Goal: Task Accomplishment & Management: Complete application form

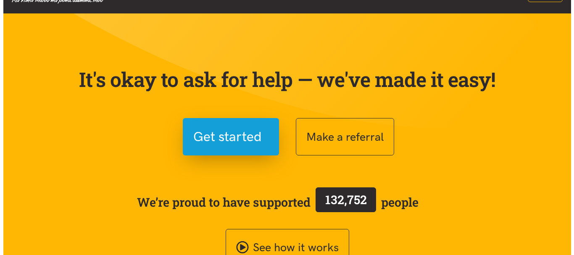
scroll to position [36, 0]
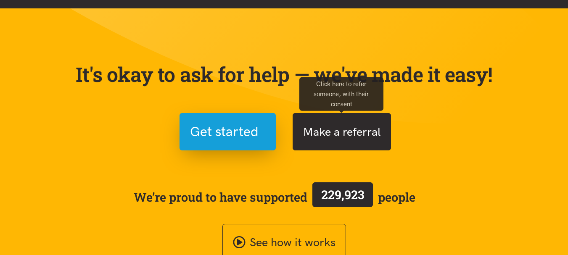
click at [329, 134] on button "Make a referral" at bounding box center [341, 131] width 98 height 37
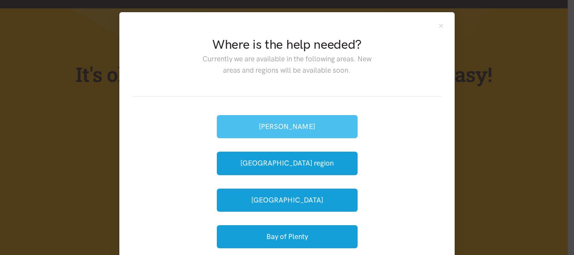
click at [336, 124] on button "[PERSON_NAME]" at bounding box center [287, 126] width 141 height 23
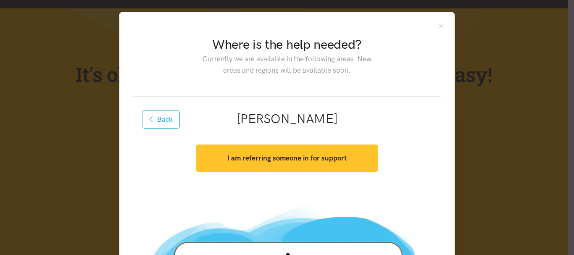
click at [327, 155] on strong "I am referring someone in for support" at bounding box center [286, 158] width 119 height 8
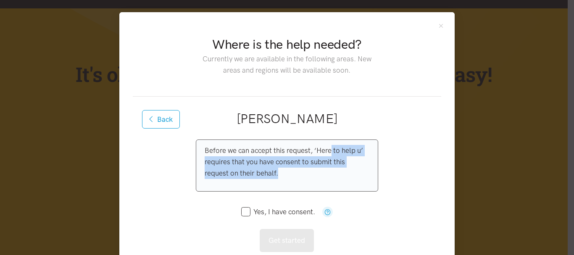
drag, startPoint x: 327, startPoint y: 155, endPoint x: 340, endPoint y: 194, distance: 40.4
click at [340, 194] on div "Before we can accept this request, ‘Here to help u’ requires that you have cons…" at bounding box center [287, 196] width 182 height 113
click at [243, 212] on input "Yes, I have consent." at bounding box center [278, 211] width 74 height 7
checkbox input "true"
click at [287, 245] on button "Get started" at bounding box center [287, 240] width 54 height 23
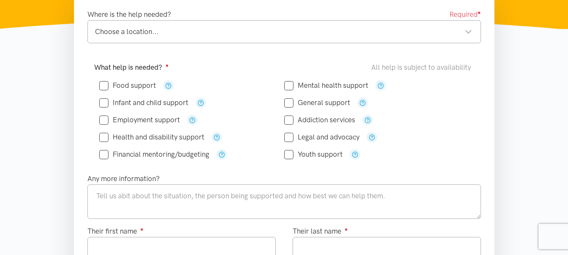
scroll to position [152, 0]
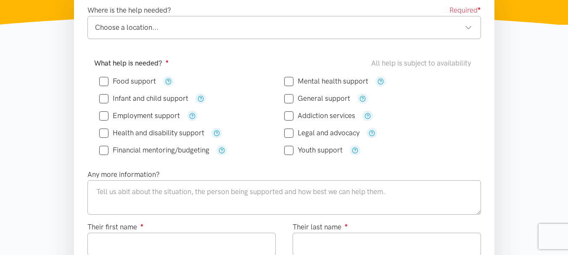
drag, startPoint x: 573, startPoint y: 19, endPoint x: 574, endPoint y: 50, distance: 31.5
click at [361, 102] on button "button" at bounding box center [362, 98] width 11 height 11
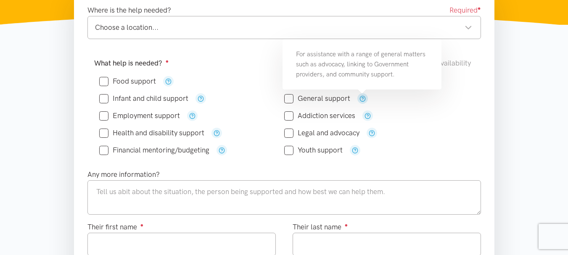
click at [361, 102] on button "button" at bounding box center [362, 98] width 11 height 11
click at [360, 98] on icon "button" at bounding box center [362, 98] width 6 height 6
click at [395, 100] on div "General support" at bounding box center [376, 98] width 185 height 11
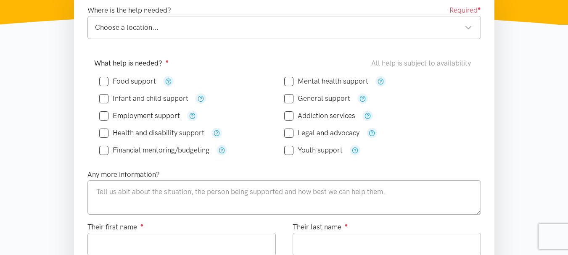
click at [470, 22] on div "Choose a location..." at bounding box center [283, 27] width 377 height 11
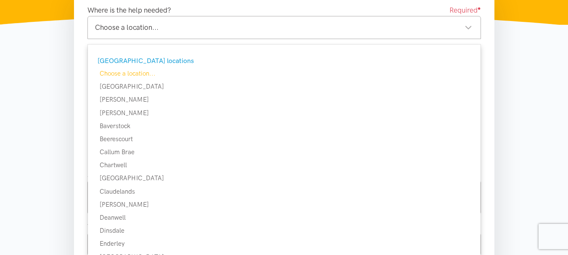
click at [470, 22] on div "Choose a location..." at bounding box center [283, 27] width 377 height 11
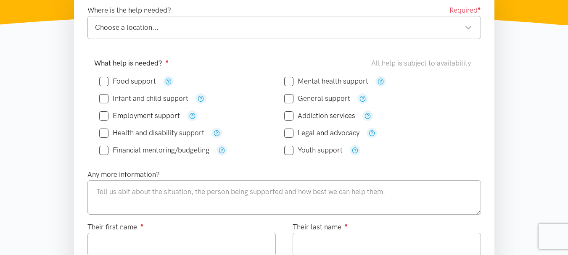
click at [470, 22] on div "Choose a location..." at bounding box center [283, 27] width 377 height 11
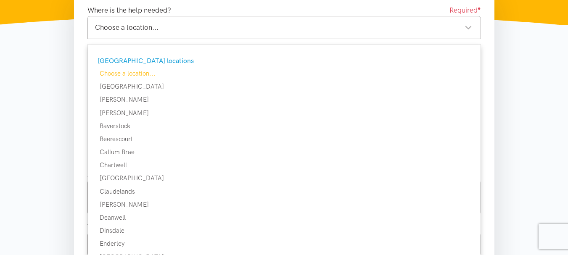
click at [470, 22] on div "Choose a location..." at bounding box center [283, 27] width 377 height 11
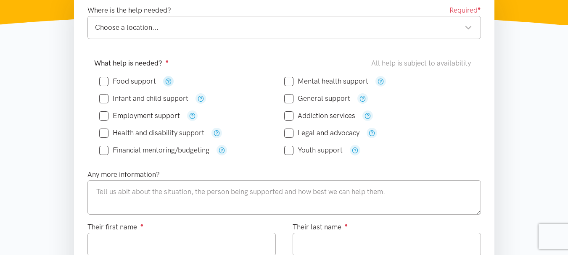
click at [166, 84] on icon "button" at bounding box center [168, 81] width 6 height 6
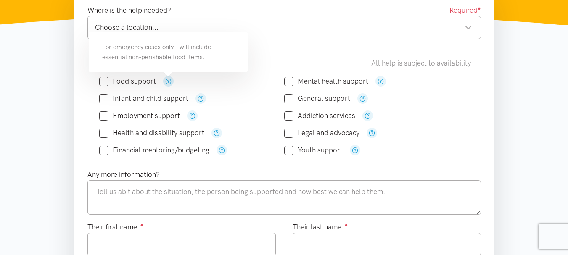
click at [166, 84] on icon "button" at bounding box center [168, 81] width 6 height 6
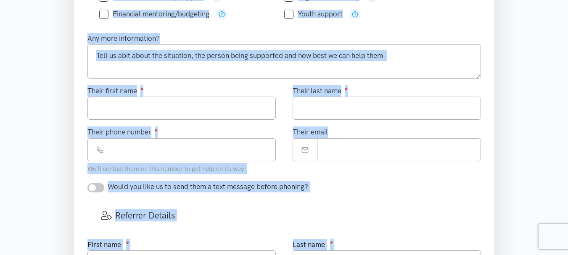
scroll to position [590, 0]
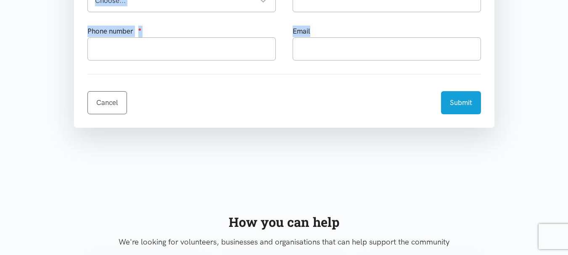
drag, startPoint x: 8, startPoint y: 8, endPoint x: 489, endPoint y: 114, distance: 492.6
copy body "English Māori Home Get help Supporters Who can help About us About us Find out …"
